Goal: Task Accomplishment & Management: Manage account settings

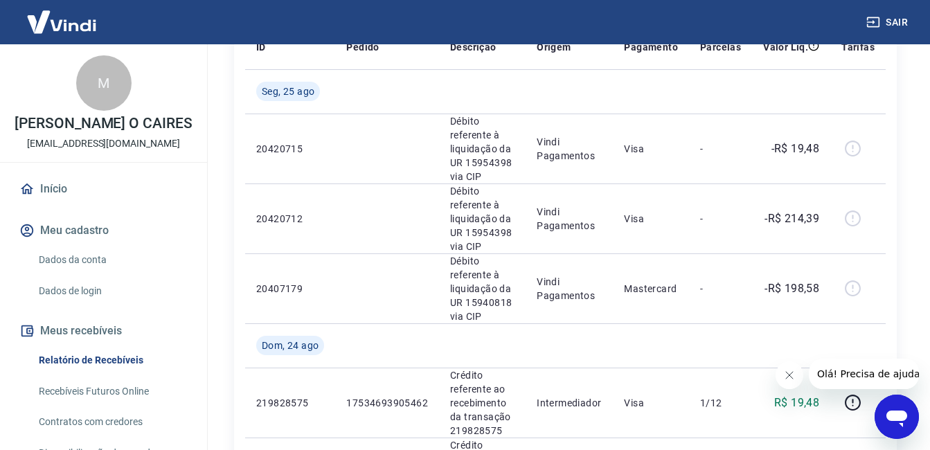
scroll to position [217, 0]
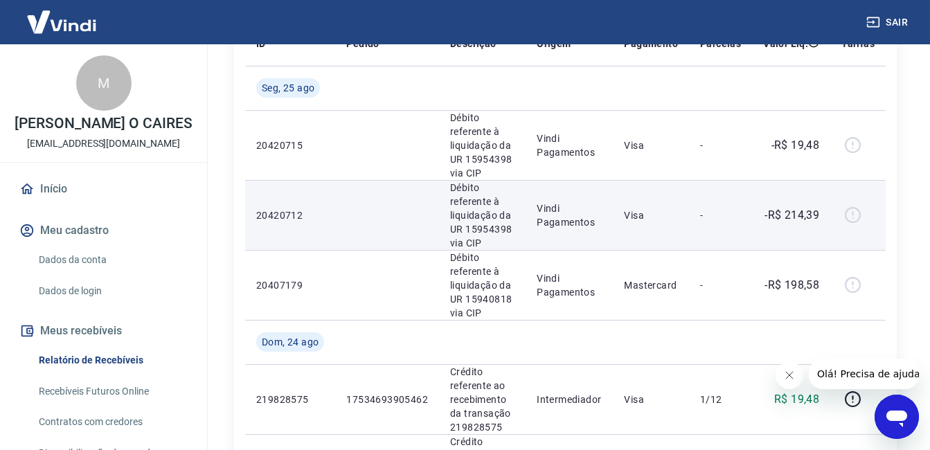
click at [852, 215] on div at bounding box center [857, 215] width 33 height 22
click at [854, 217] on div at bounding box center [857, 215] width 33 height 22
click at [849, 216] on div at bounding box center [857, 215] width 33 height 22
click at [663, 202] on td "Visa" at bounding box center [651, 215] width 76 height 70
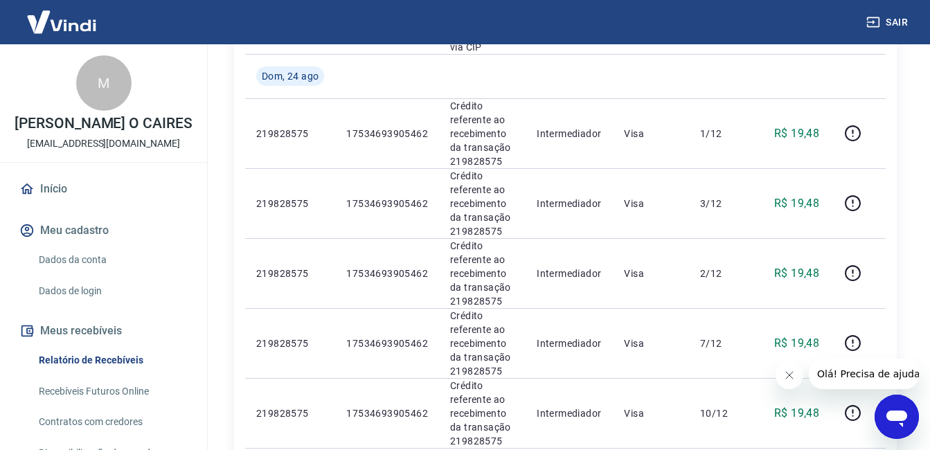
scroll to position [487, 0]
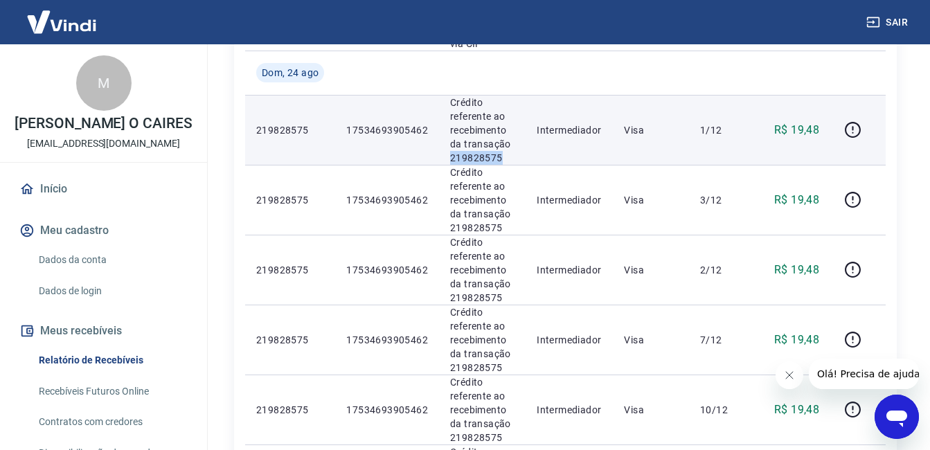
drag, startPoint x: 499, startPoint y: 156, endPoint x: 449, endPoint y: 157, distance: 49.9
click at [450, 157] on p "Crédito referente ao recebimento da transação 219828575" at bounding box center [482, 130] width 64 height 69
copy p "219828575"
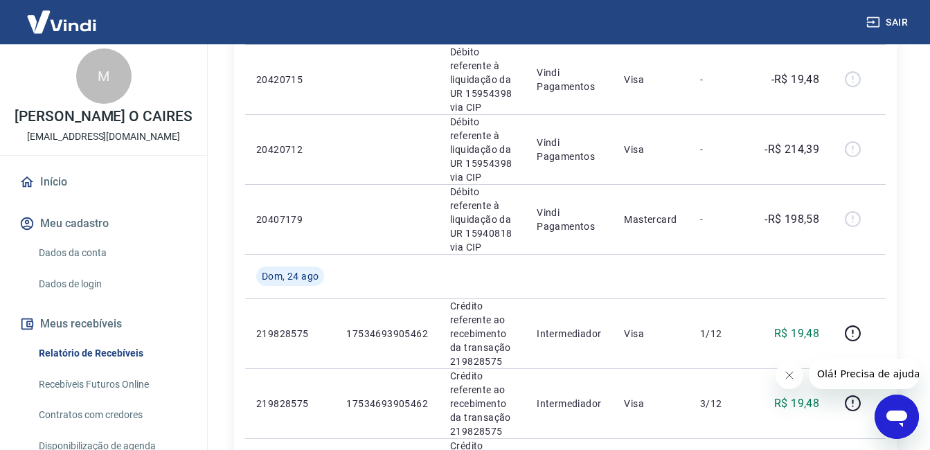
scroll to position [249, 0]
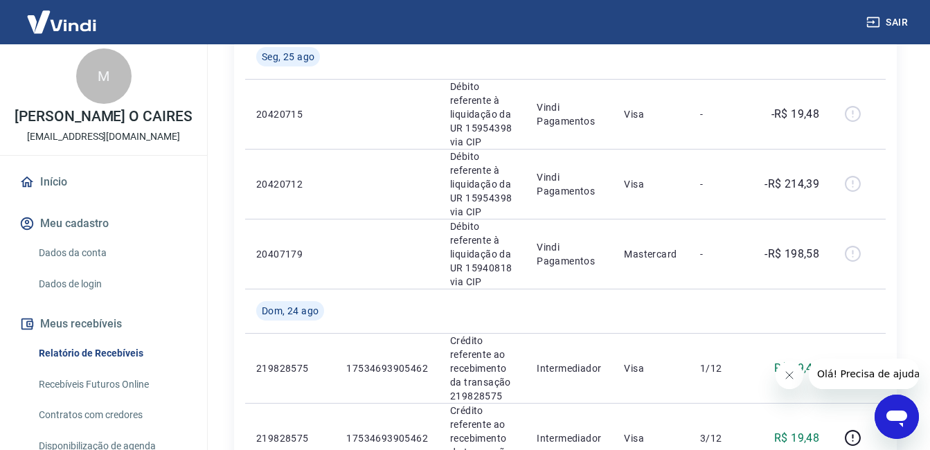
drag, startPoint x: 928, startPoint y: 83, endPoint x: 929, endPoint y: 91, distance: 8.4
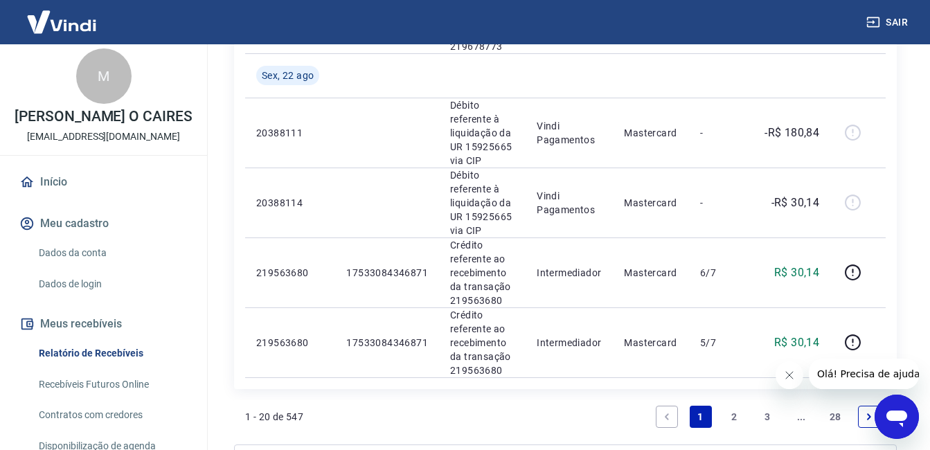
scroll to position [1478, 0]
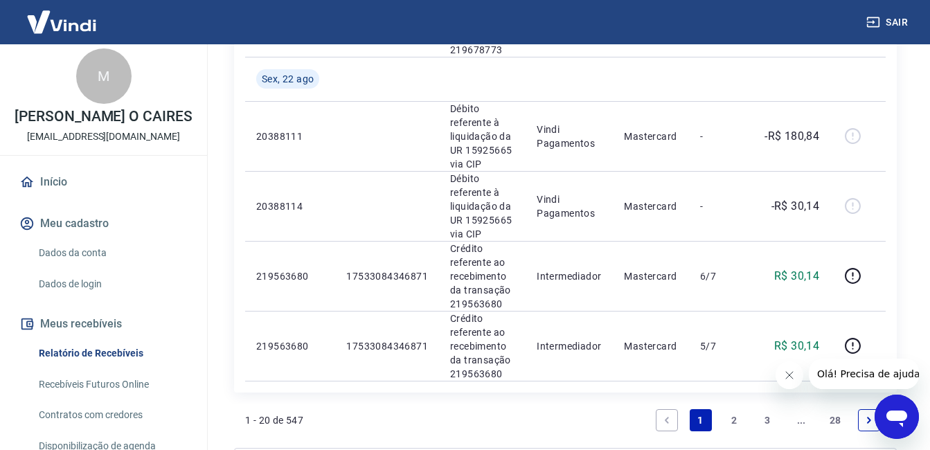
click at [730, 420] on link "2" at bounding box center [734, 420] width 22 height 22
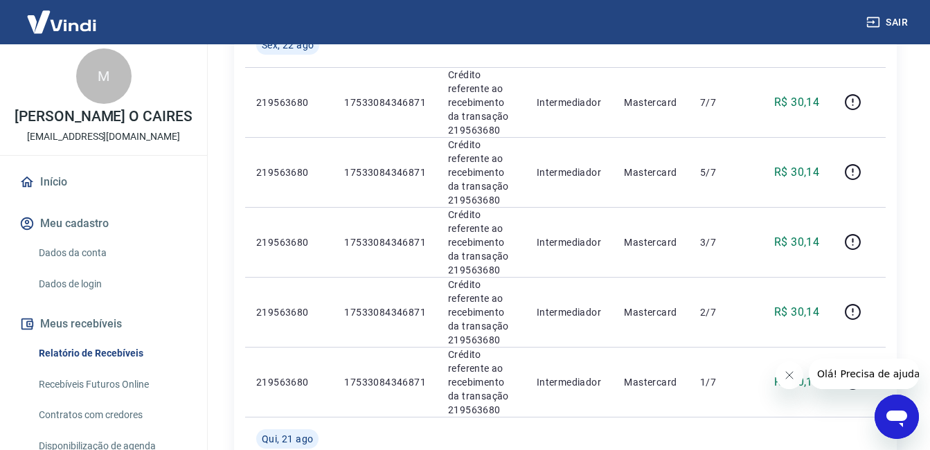
scroll to position [217, 0]
